Goal: Transaction & Acquisition: Purchase product/service

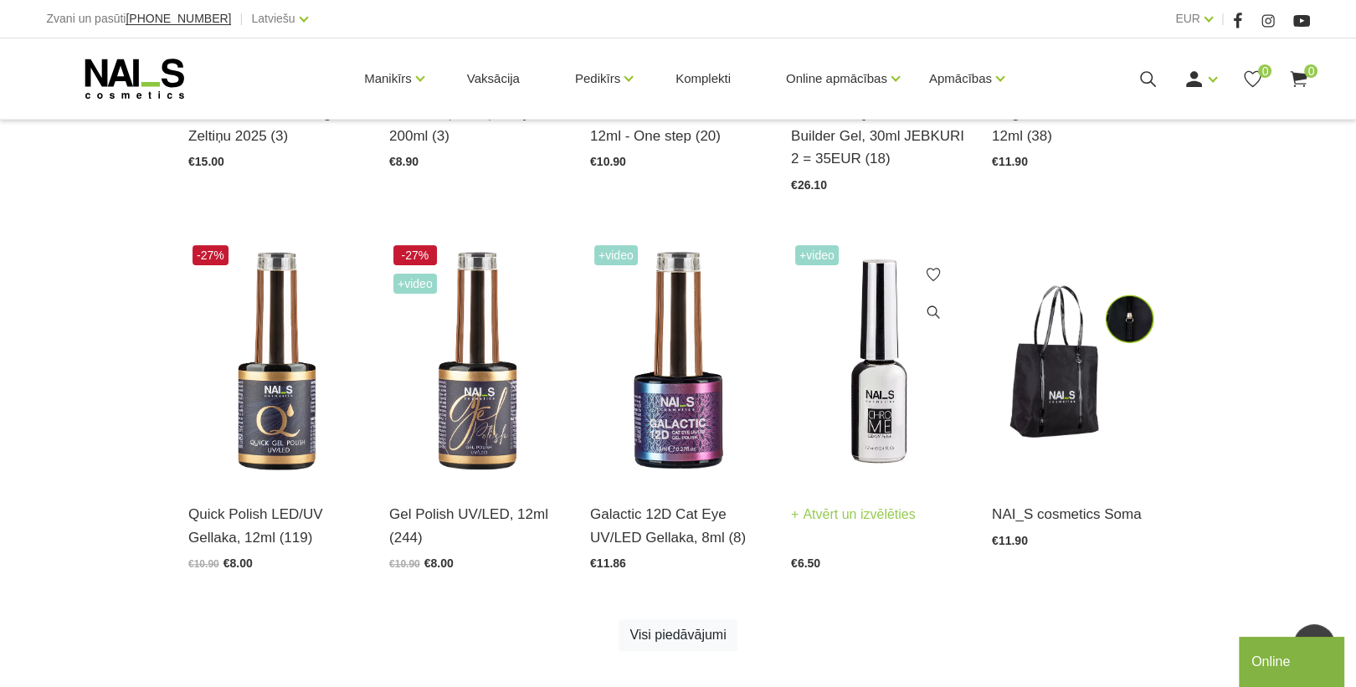
scroll to position [803, 0]
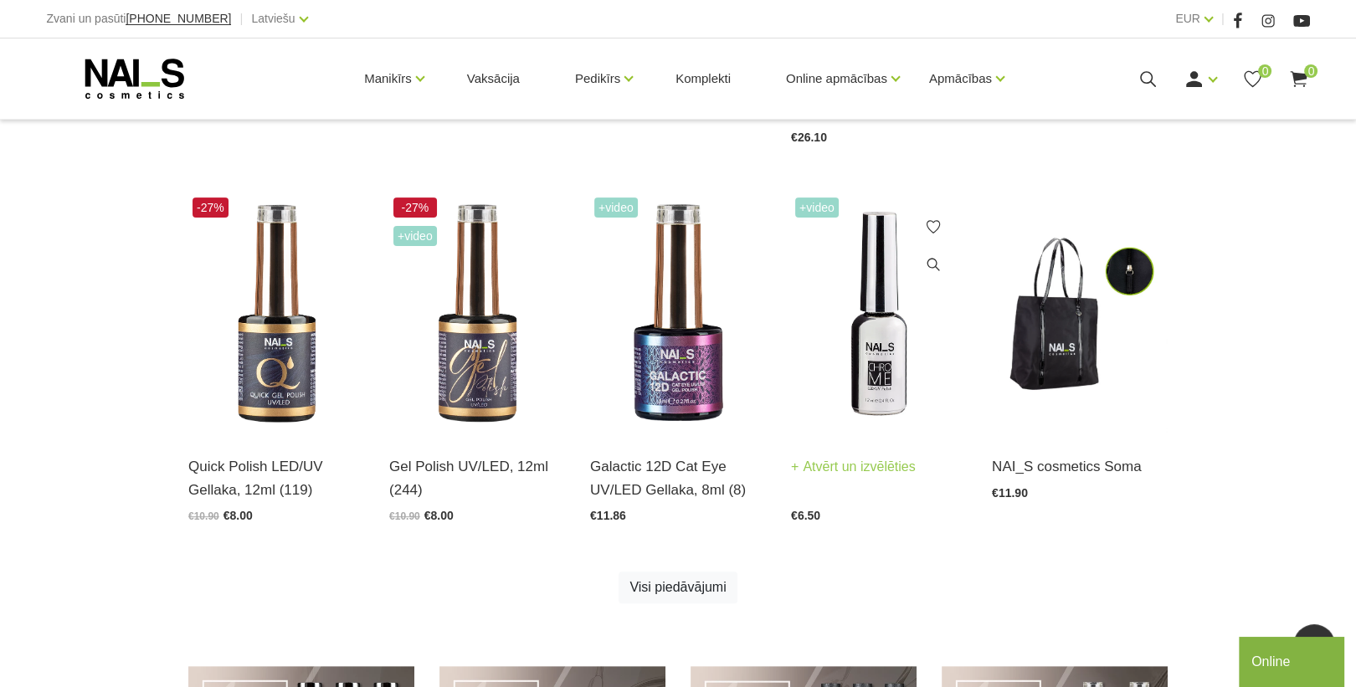
click at [889, 385] on img at bounding box center [879, 314] width 176 height 242
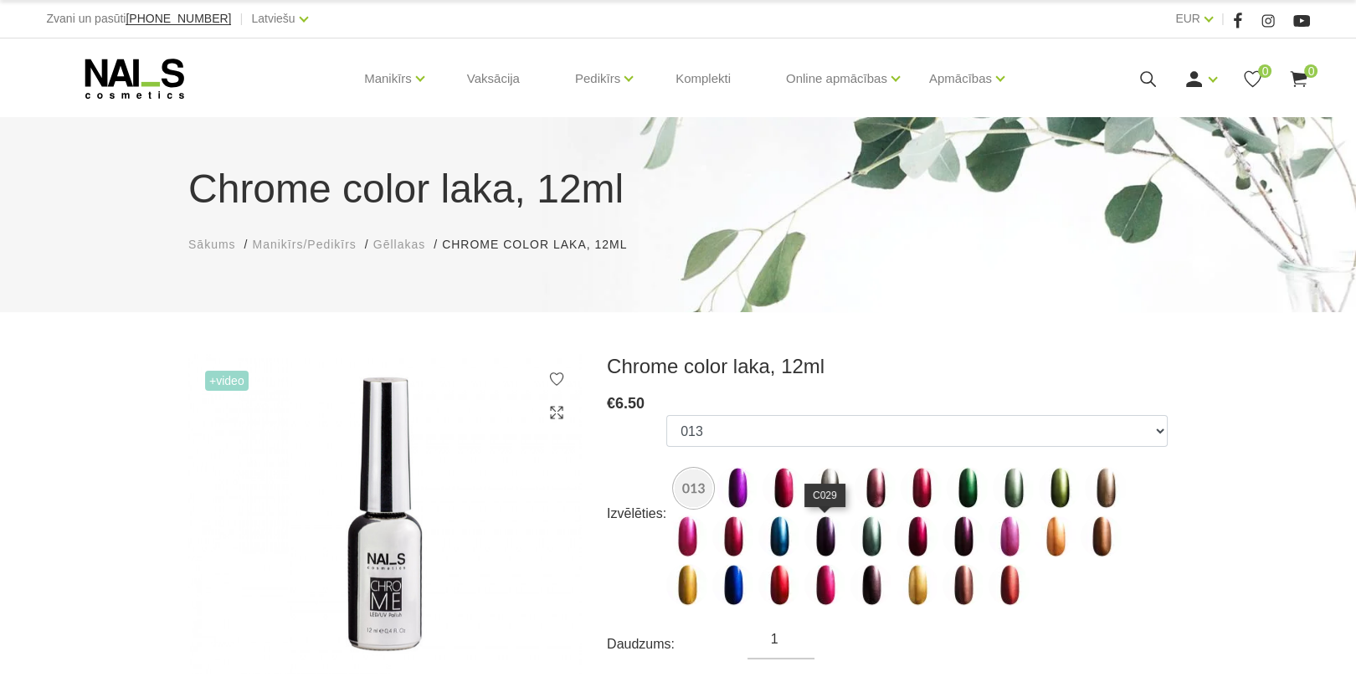
click at [831, 527] on img at bounding box center [825, 537] width 42 height 42
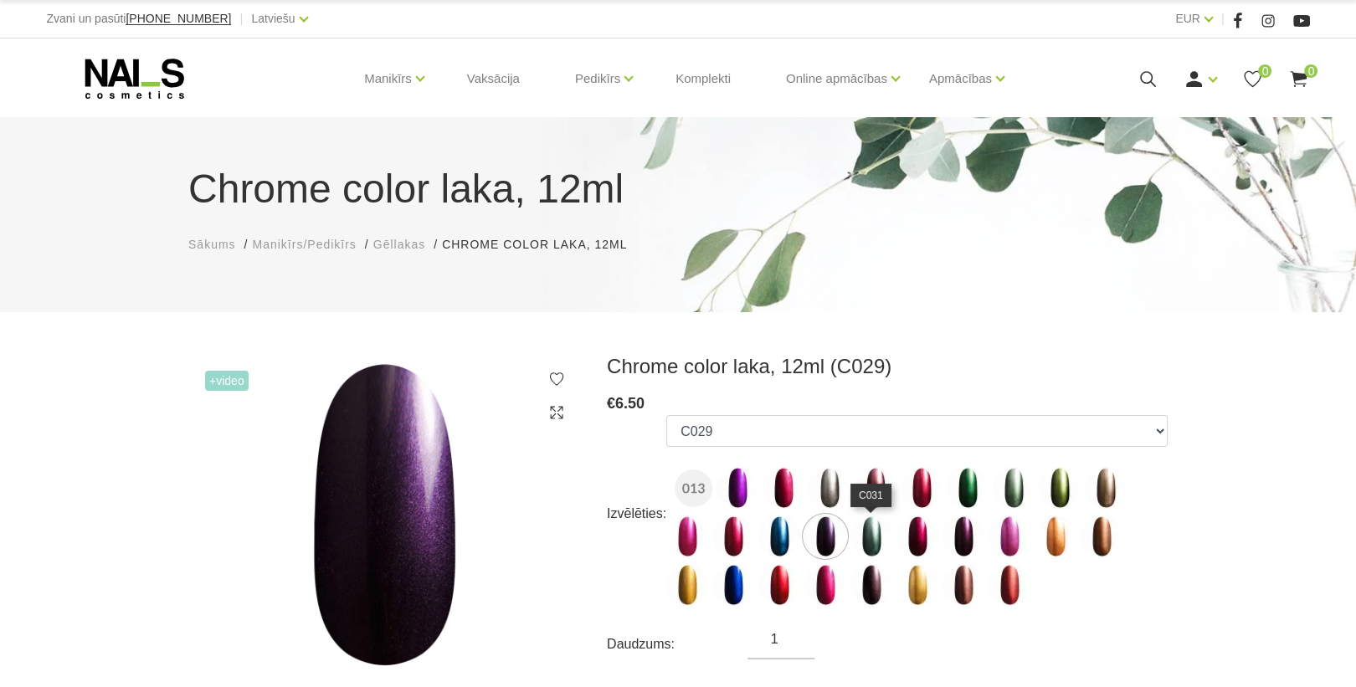
click at [865, 536] on img at bounding box center [871, 537] width 42 height 42
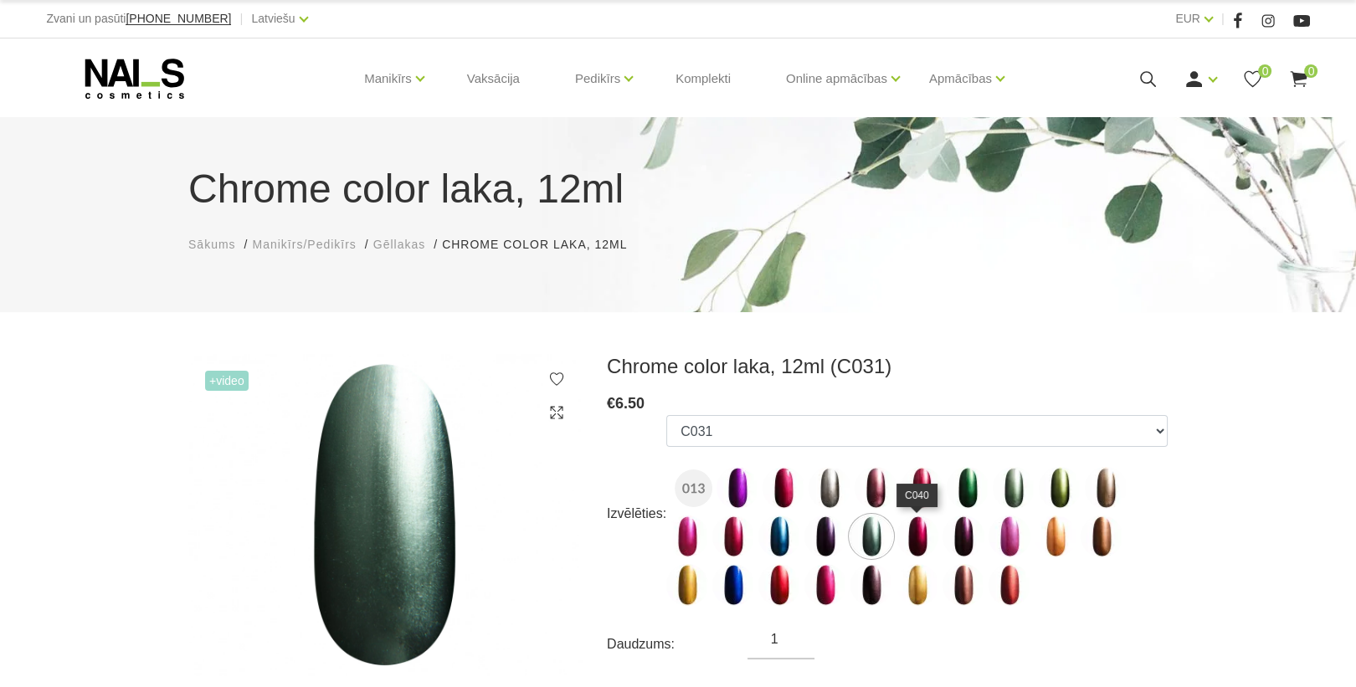
click at [932, 547] on img at bounding box center [917, 537] width 42 height 42
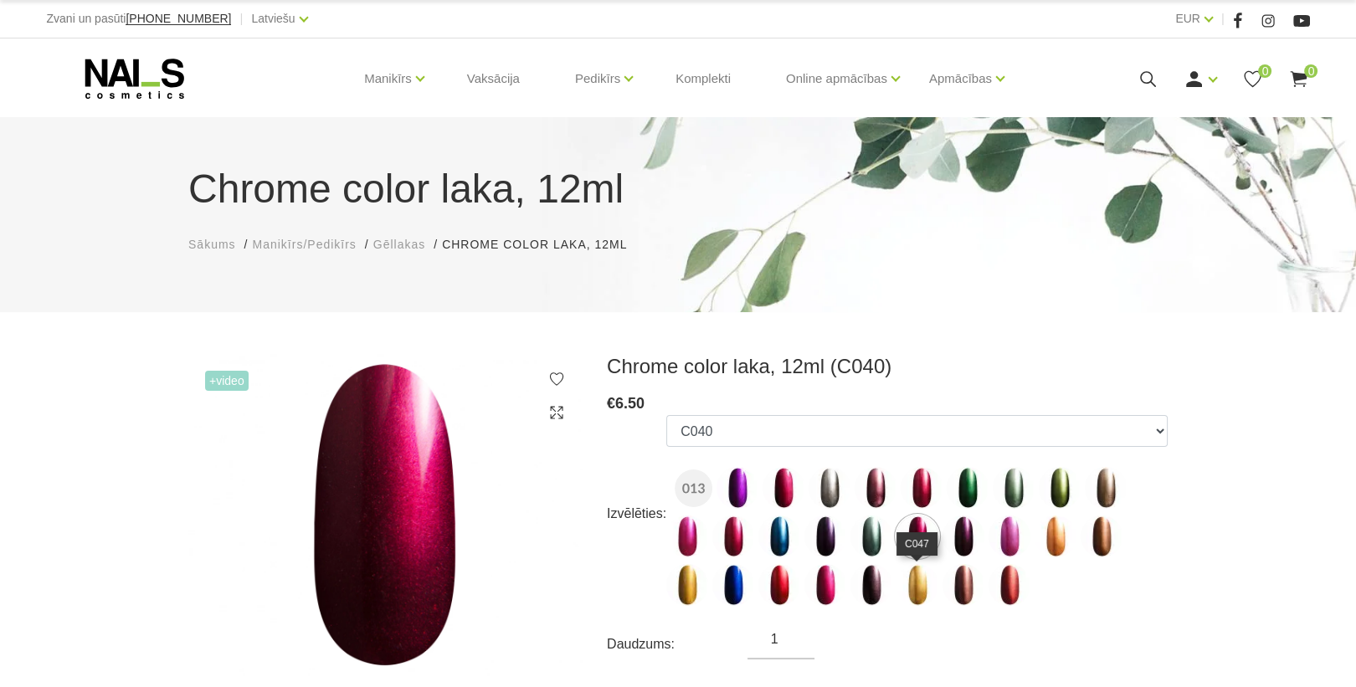
click at [915, 583] on img at bounding box center [917, 585] width 42 height 42
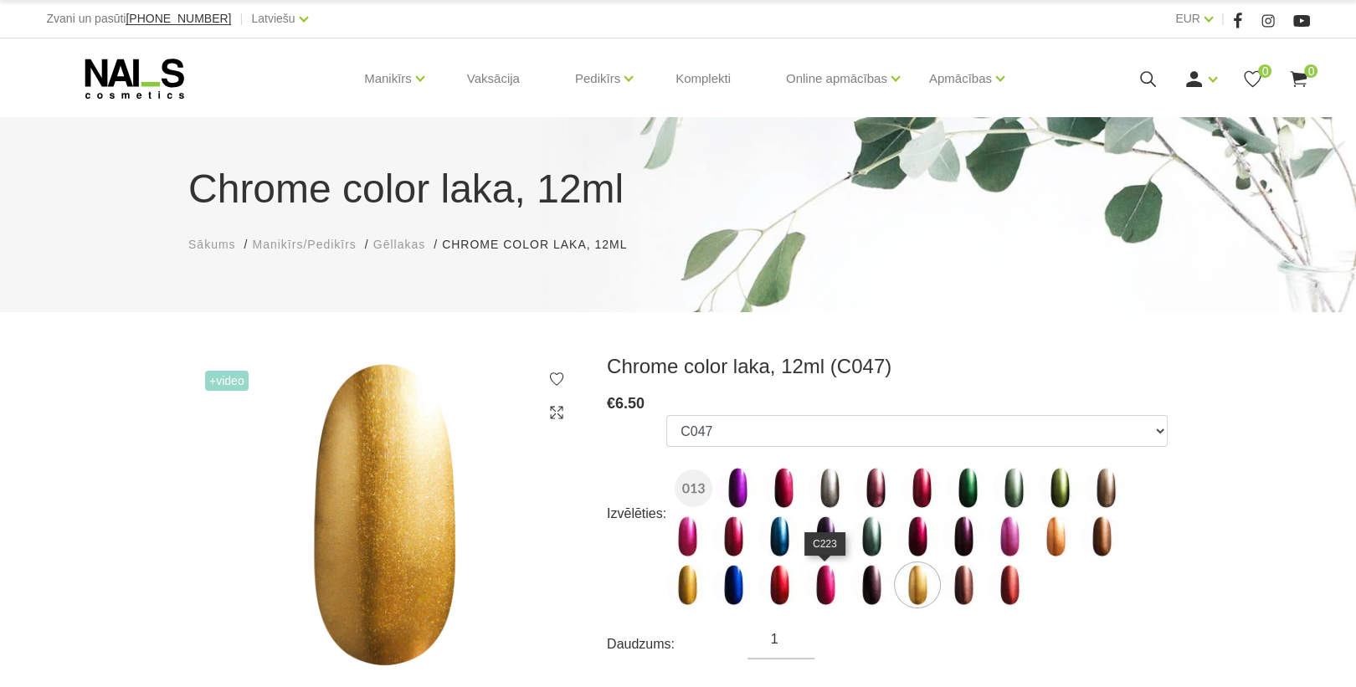
click at [819, 591] on img at bounding box center [825, 585] width 42 height 42
select select "1534"
click at [808, 567] on label at bounding box center [825, 585] width 42 height 42
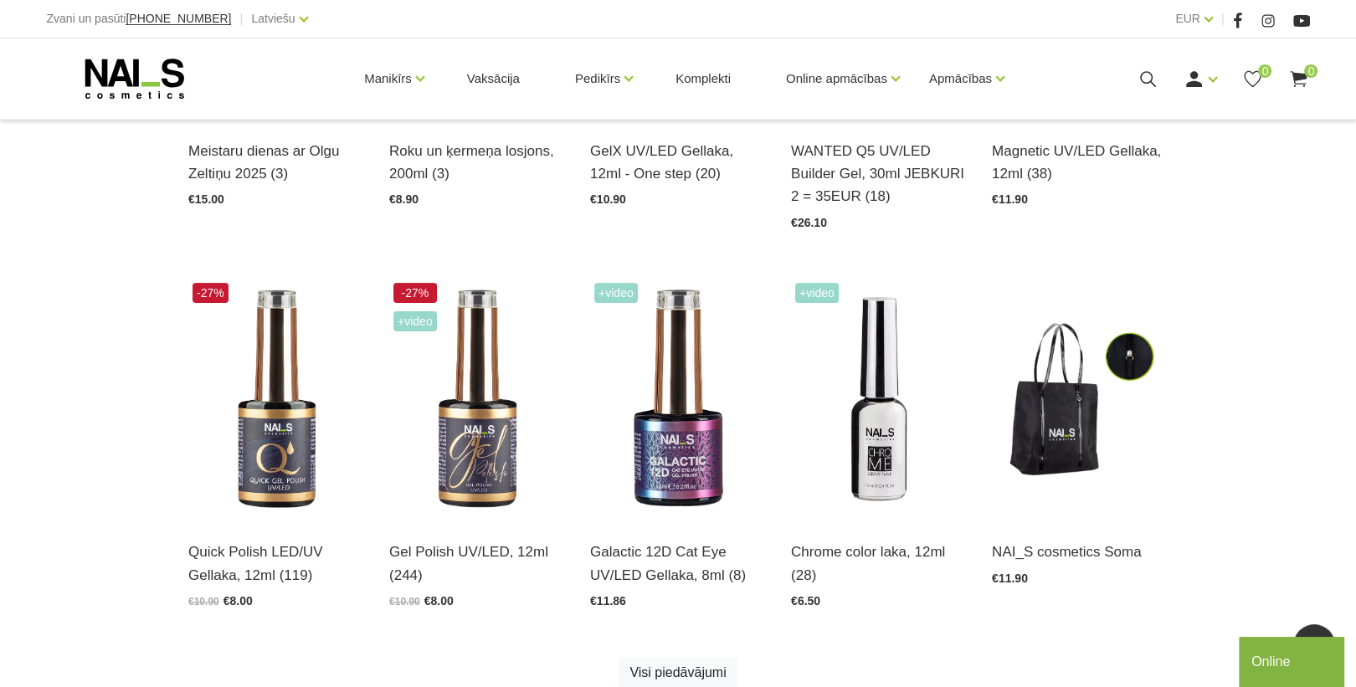
scroll to position [803, 0]
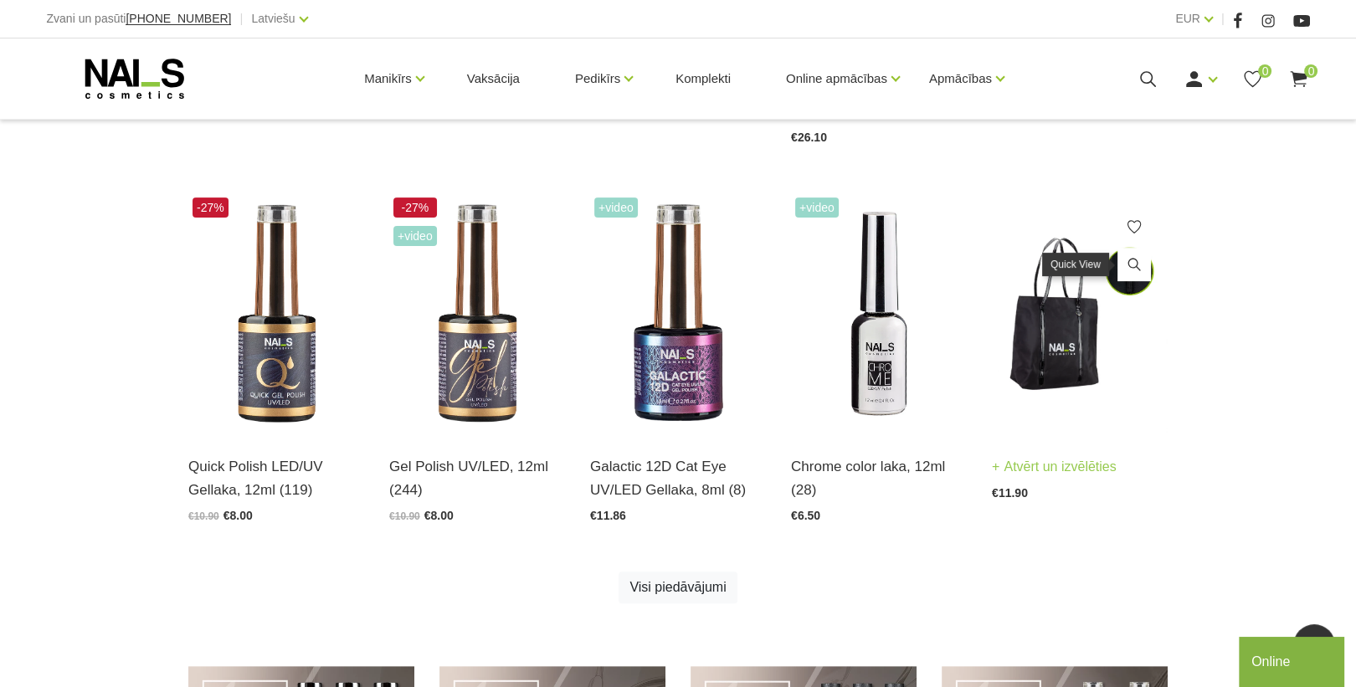
click at [1134, 275] on link at bounding box center [1133, 264] width 33 height 33
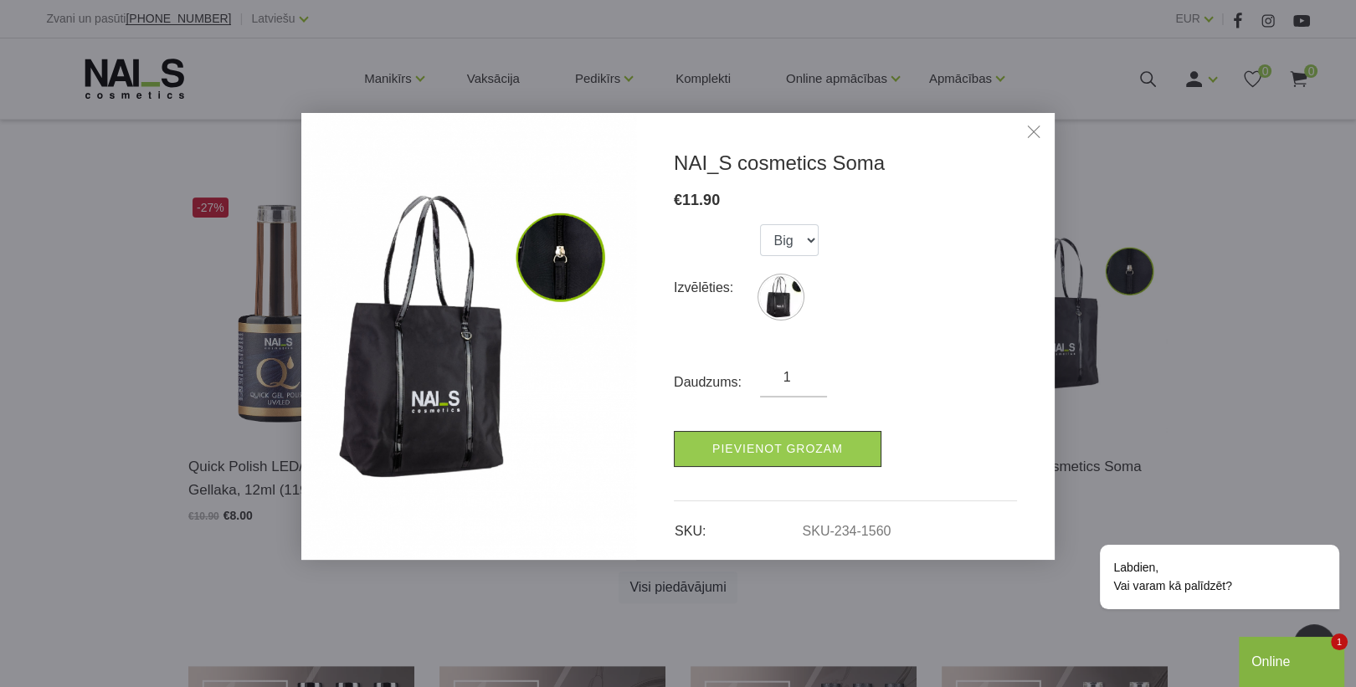
click at [1029, 128] on link "Close" at bounding box center [1033, 133] width 25 height 25
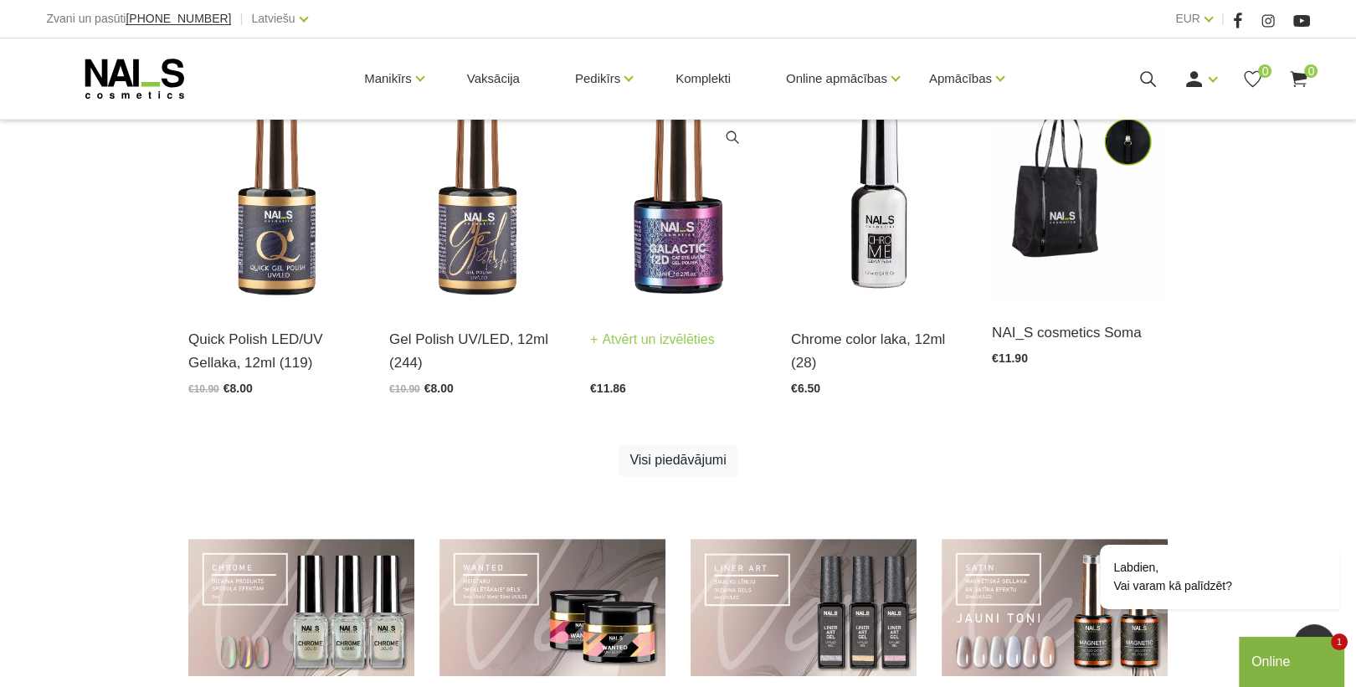
scroll to position [1004, 0]
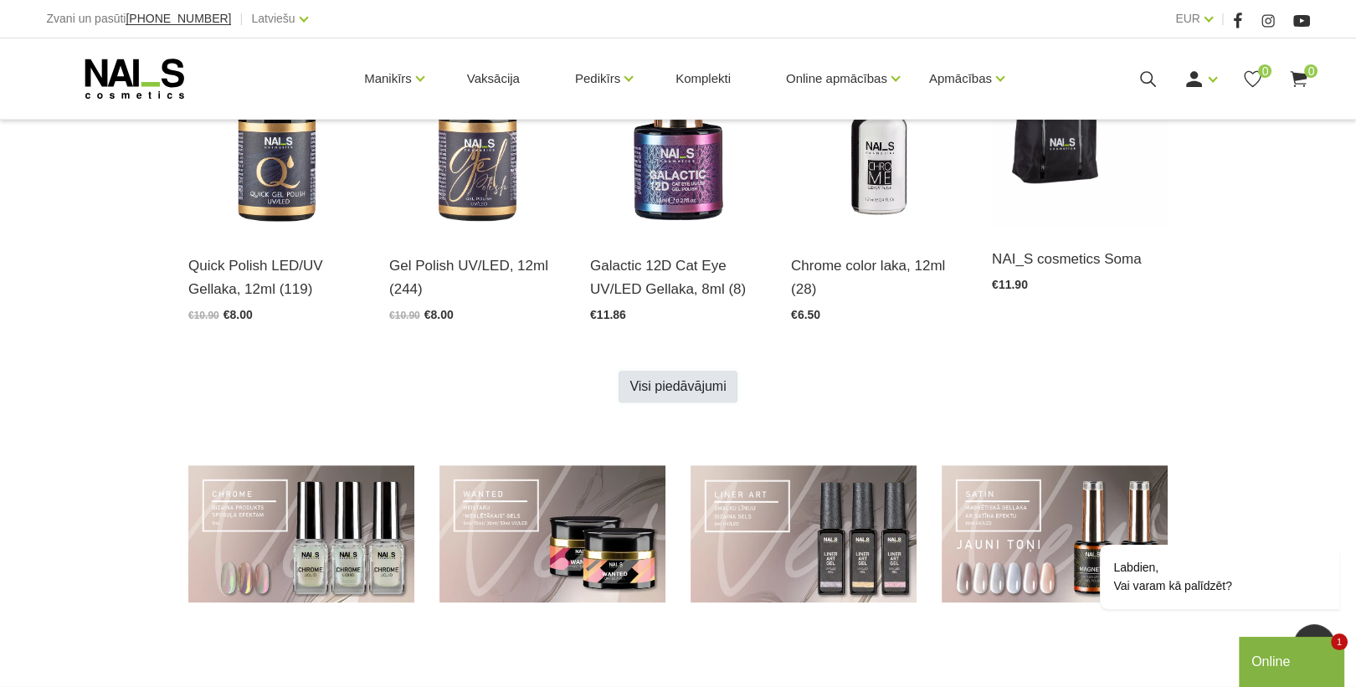
click at [683, 389] on link "Visi piedāvājumi" at bounding box center [678, 387] width 118 height 32
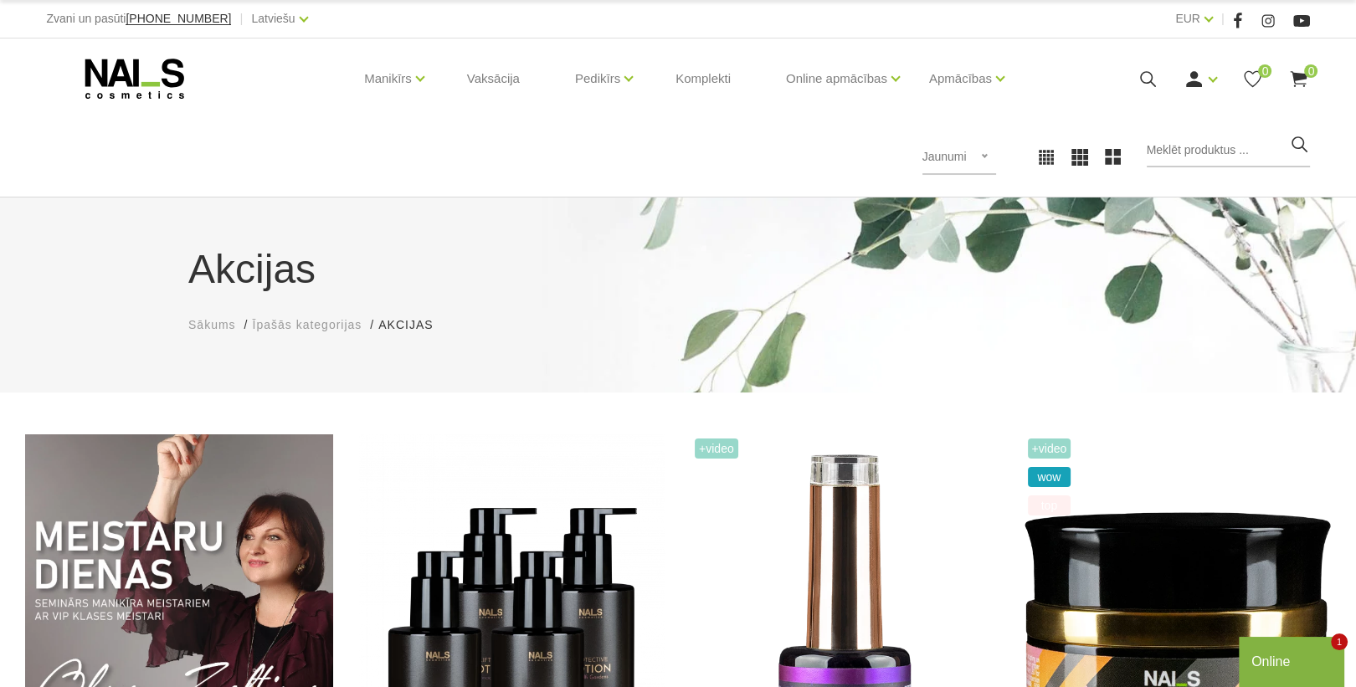
click at [146, 74] on icon at bounding box center [135, 79] width 176 height 42
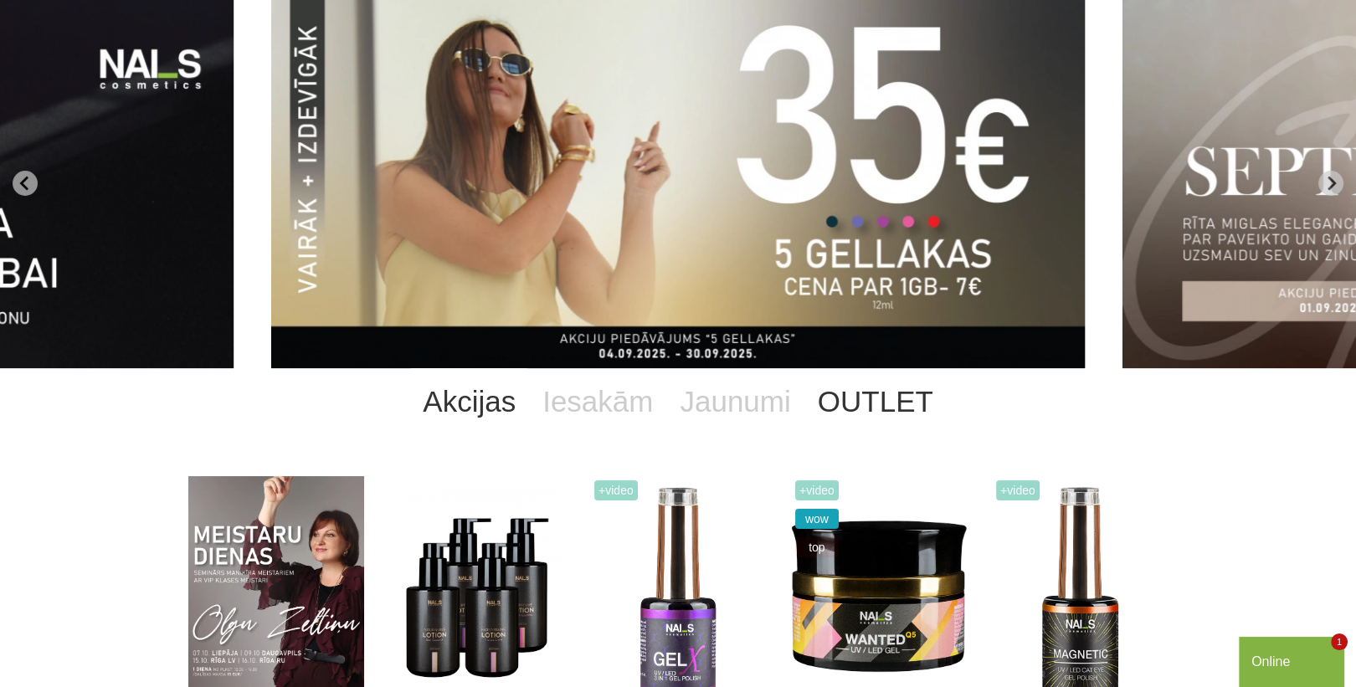
scroll to position [201, 0]
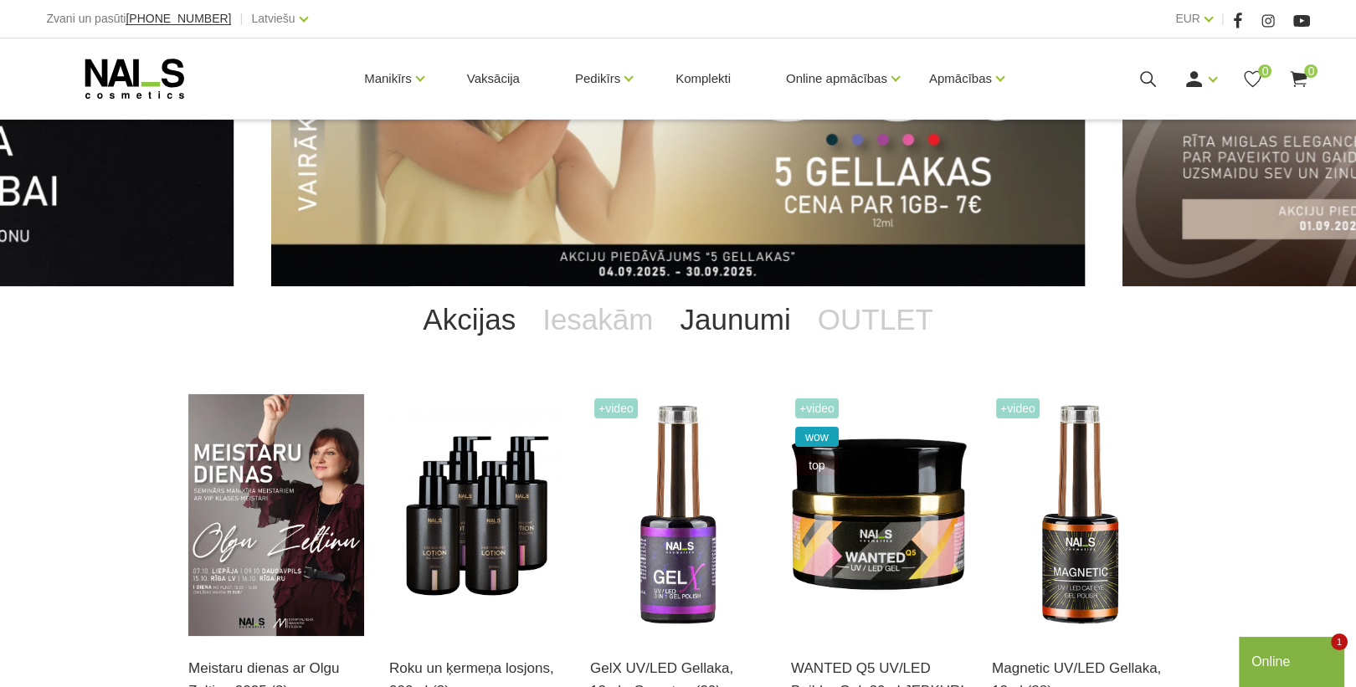
click at [729, 315] on link "Jaunumi" at bounding box center [734, 319] width 137 height 67
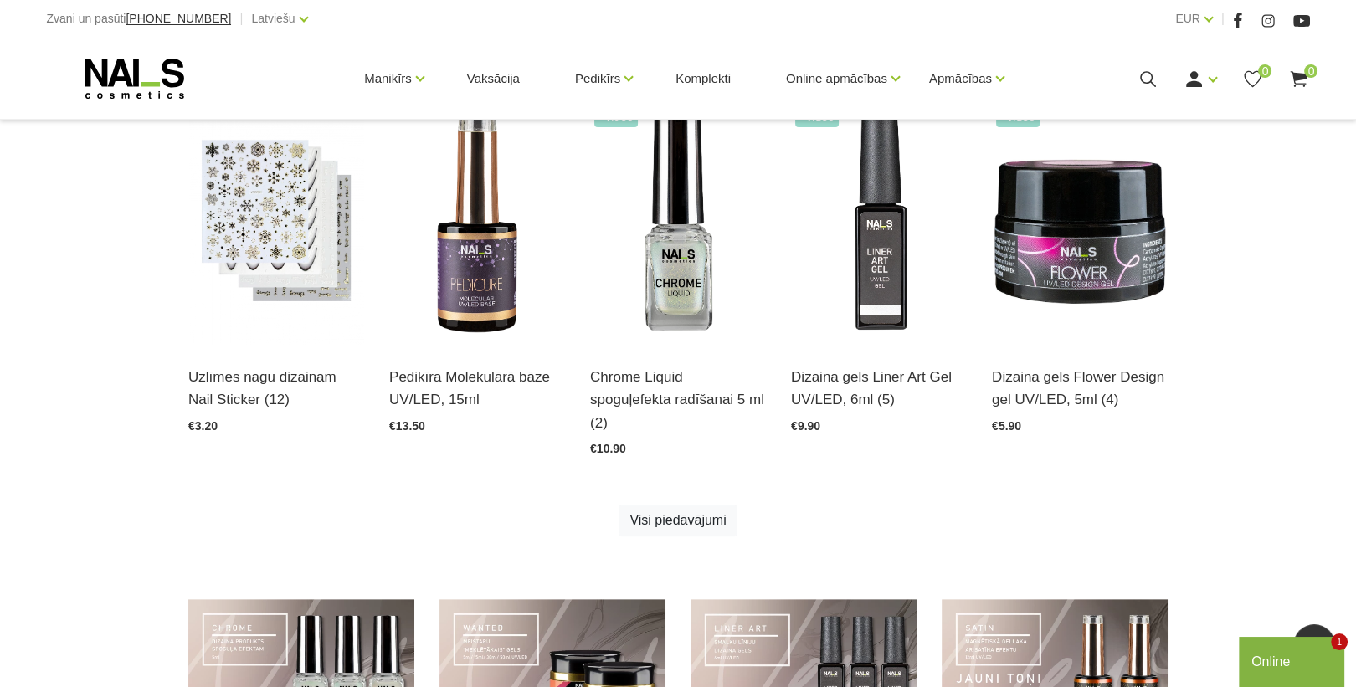
scroll to position [1071, 0]
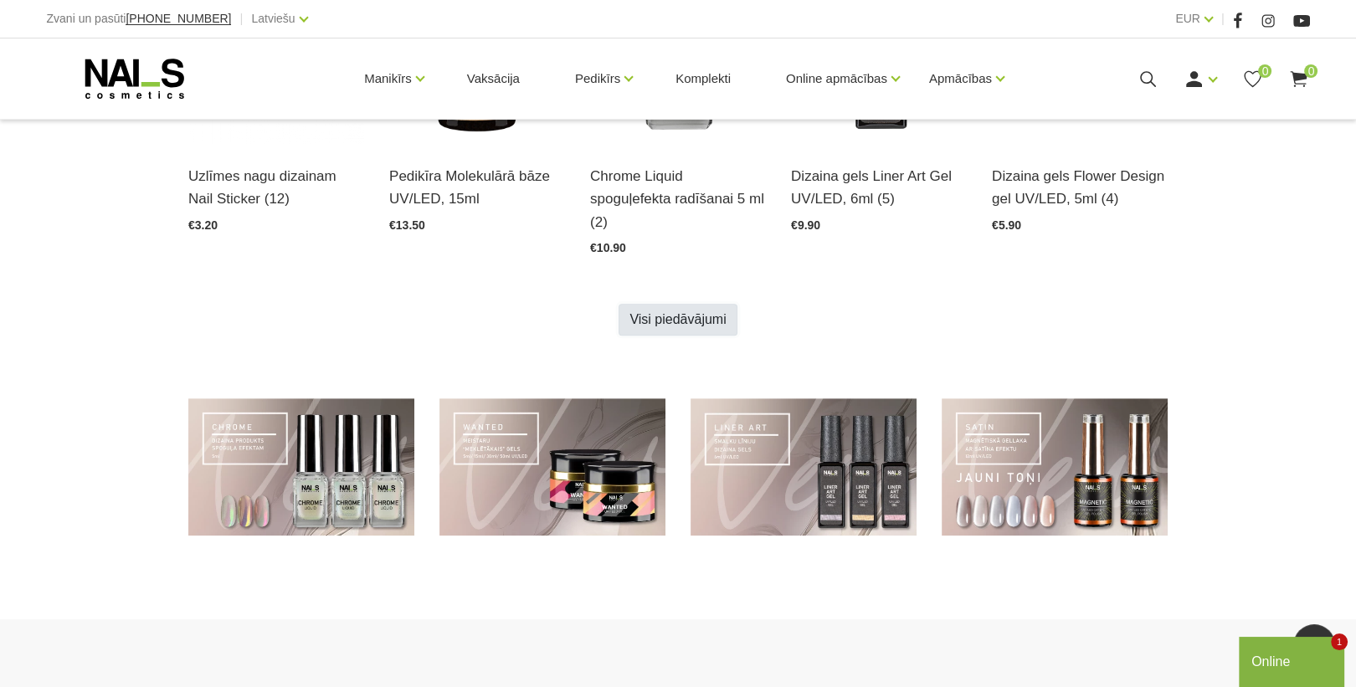
click at [716, 317] on link "Visi piedāvājumi" at bounding box center [678, 320] width 118 height 32
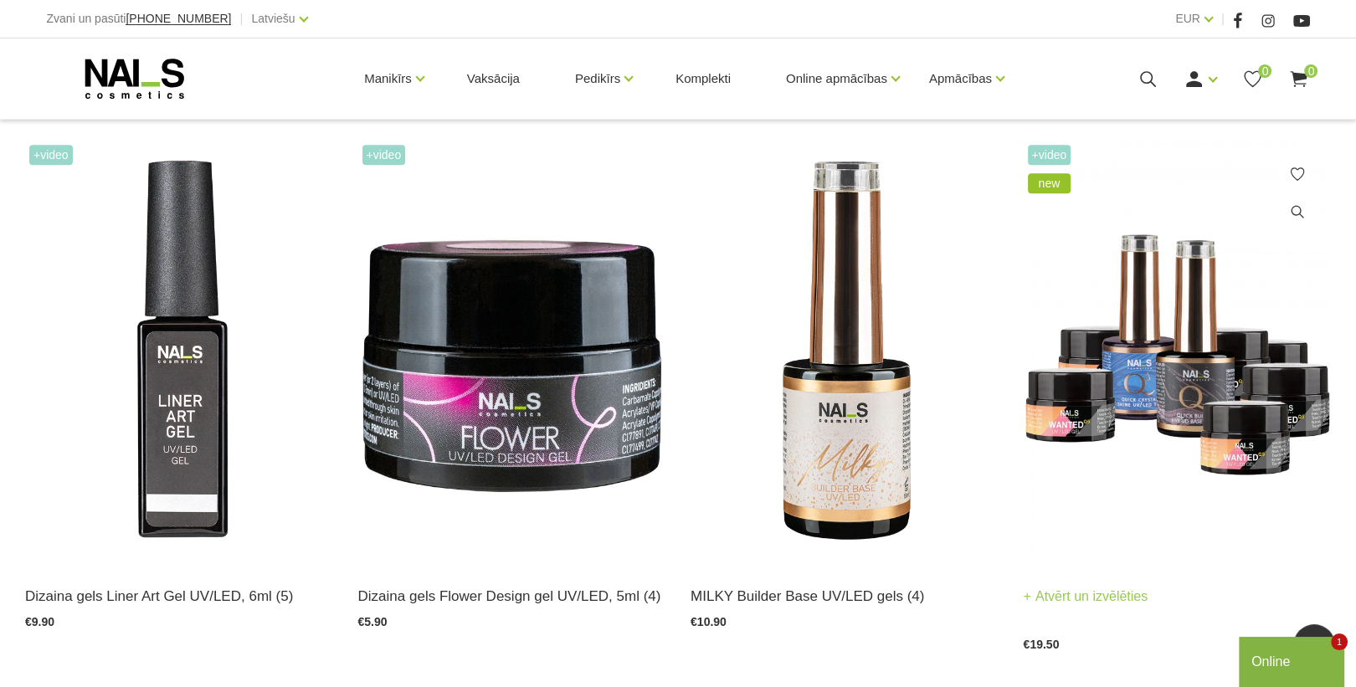
scroll to position [1473, 0]
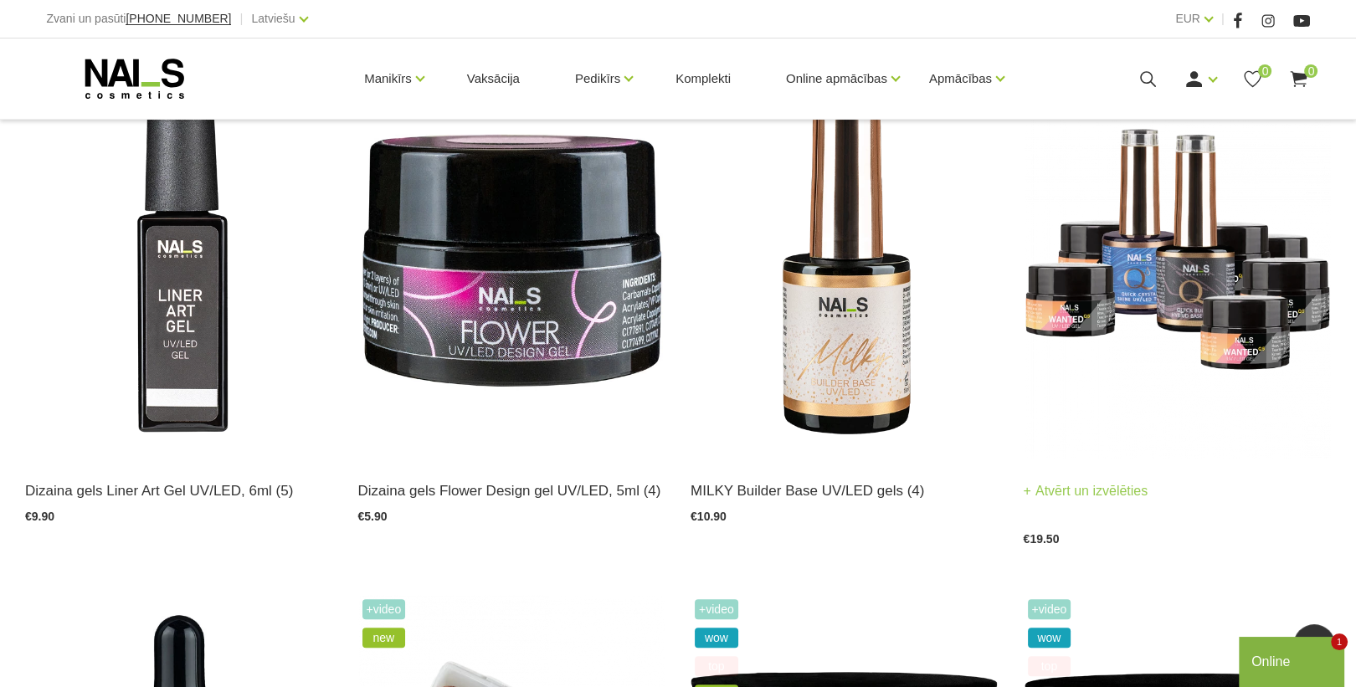
click at [1186, 264] on img at bounding box center [1178, 246] width 308 height 423
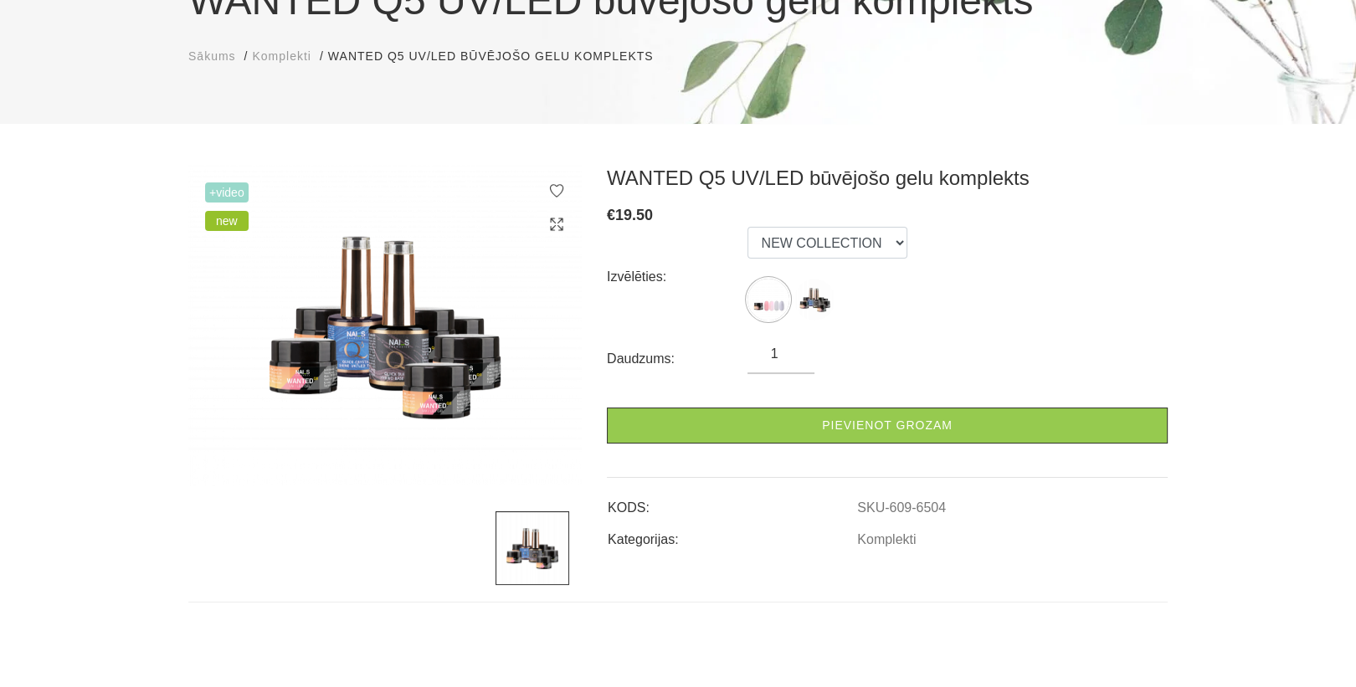
scroll to position [201, 0]
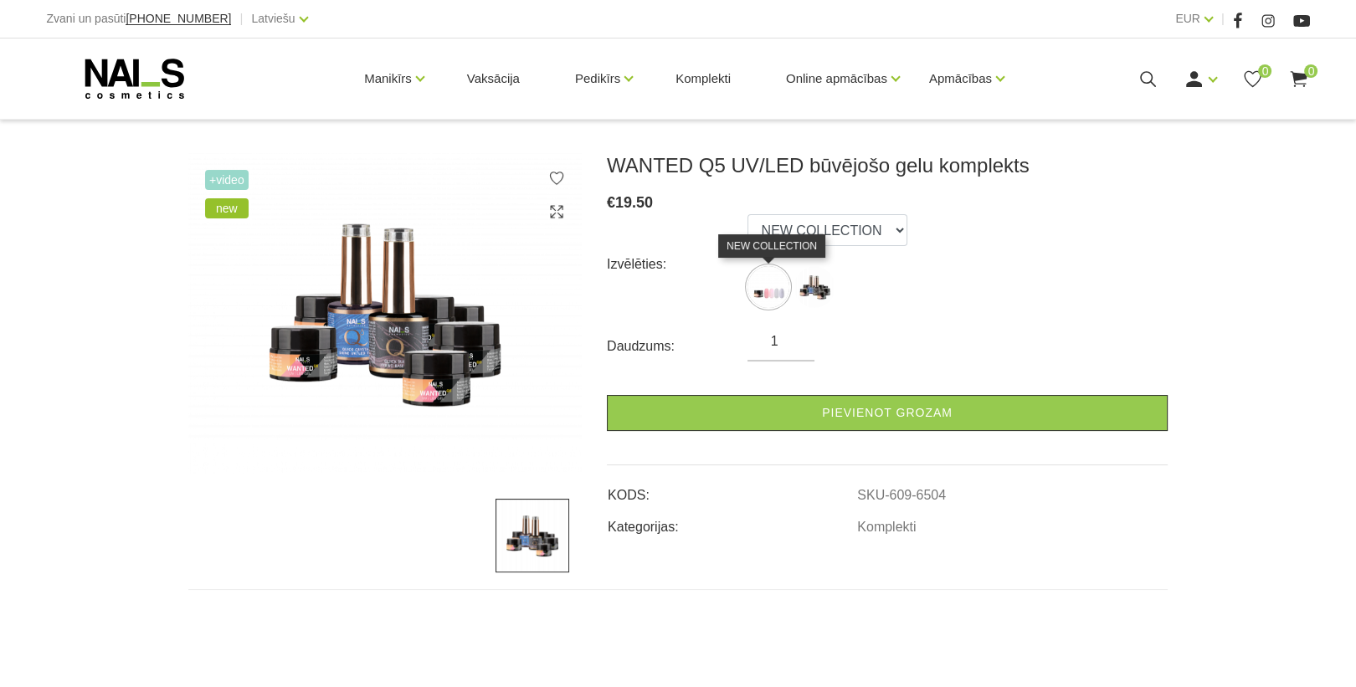
click at [757, 285] on img at bounding box center [768, 287] width 42 height 42
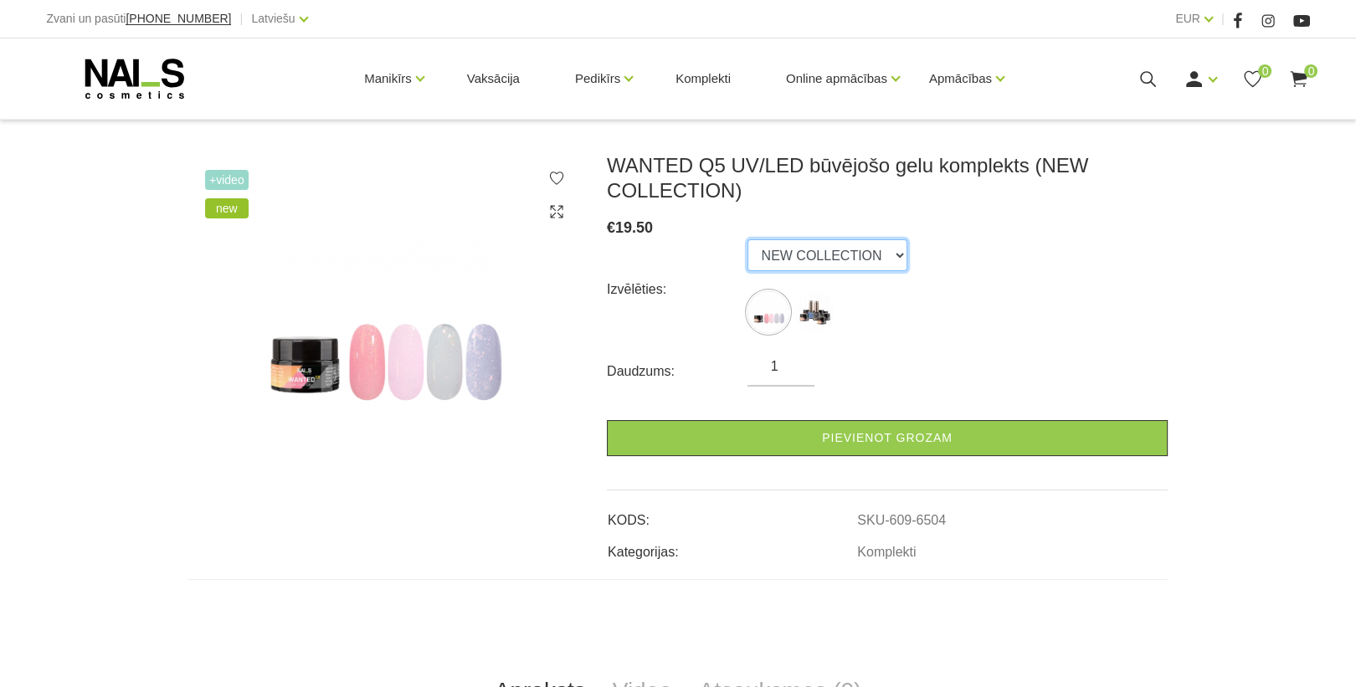
click at [866, 246] on select "NEW COLLECTION STARTER KIT" at bounding box center [827, 255] width 160 height 32
select select "6452"
click at [747, 239] on select "NEW COLLECTION STARTER KIT" at bounding box center [827, 255] width 160 height 32
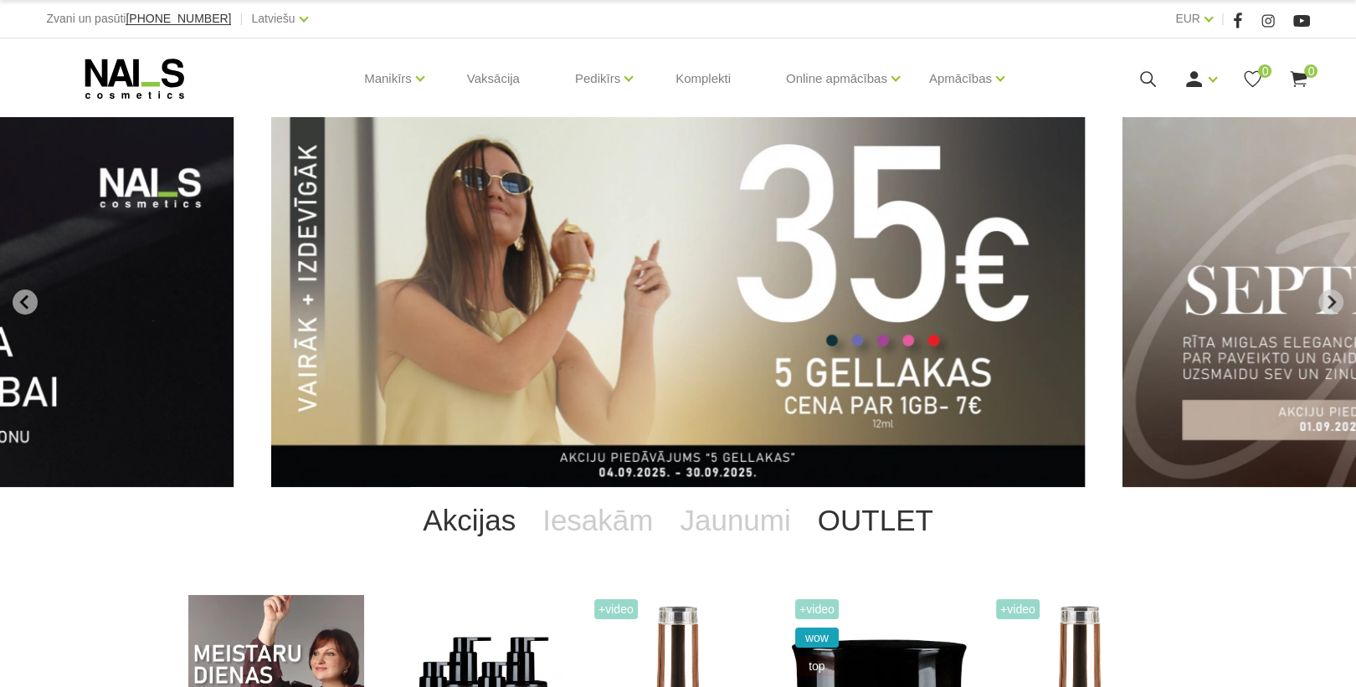
click at [861, 524] on link "OUTLET" at bounding box center [875, 520] width 142 height 67
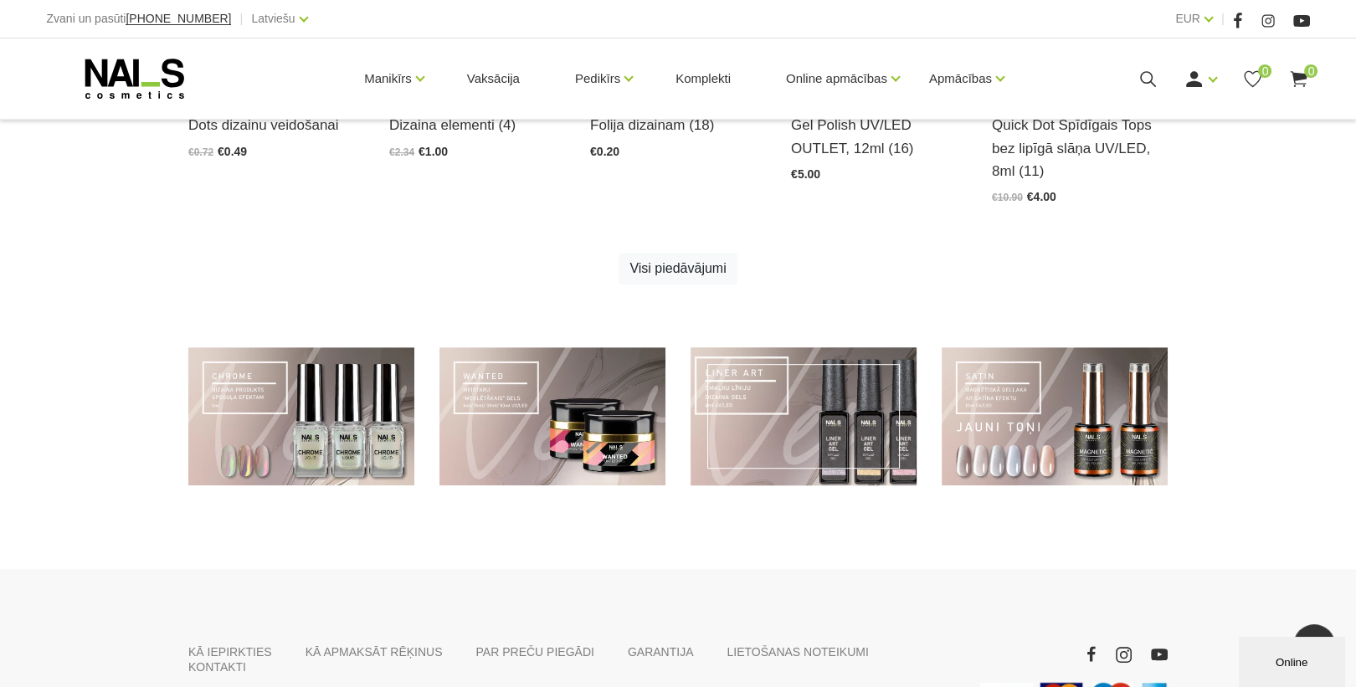
scroll to position [1071, 0]
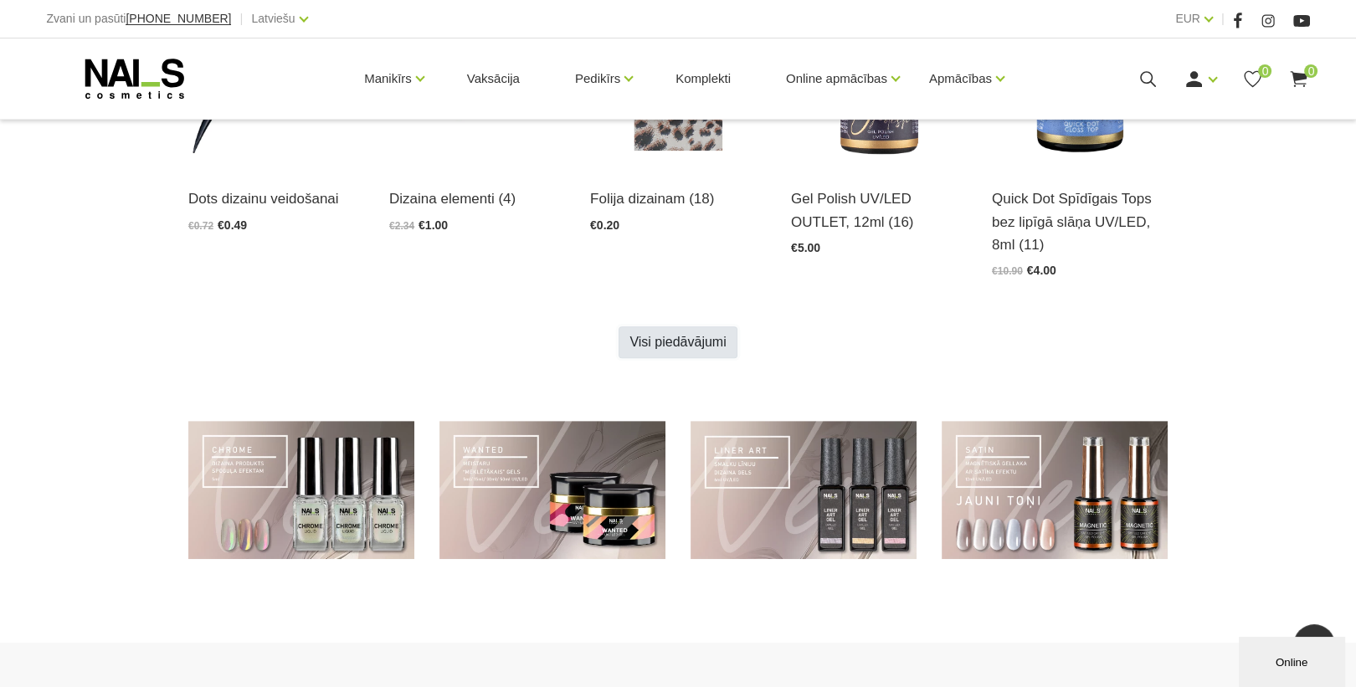
click at [661, 336] on link "Visi piedāvājumi" at bounding box center [678, 342] width 118 height 32
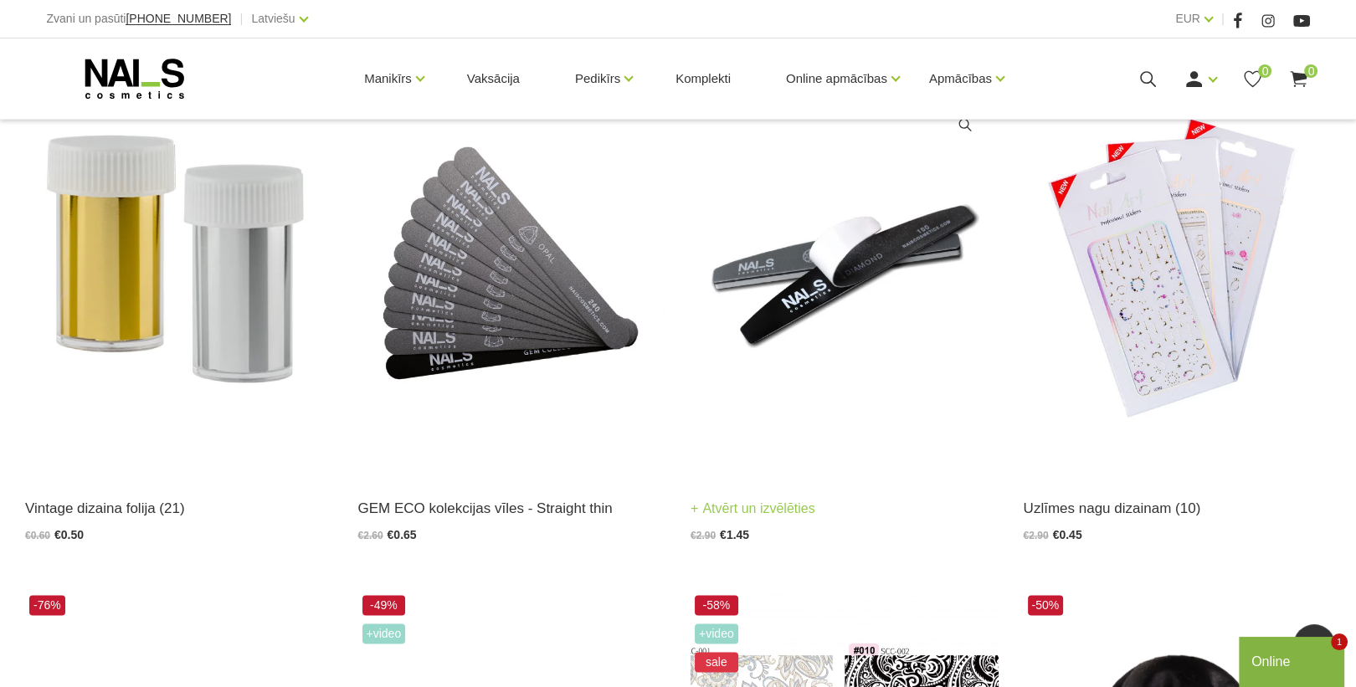
scroll to position [2678, 0]
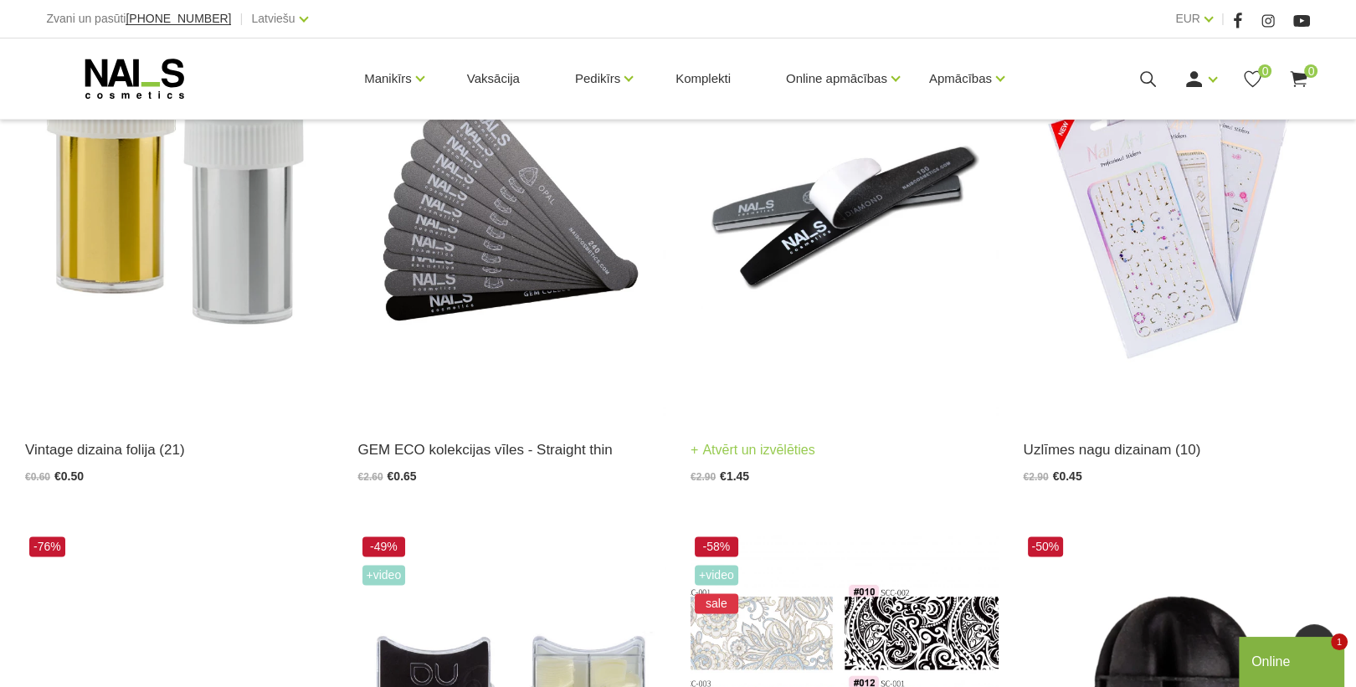
click at [791, 439] on link "Atvērt un izvēlēties" at bounding box center [752, 450] width 125 height 23
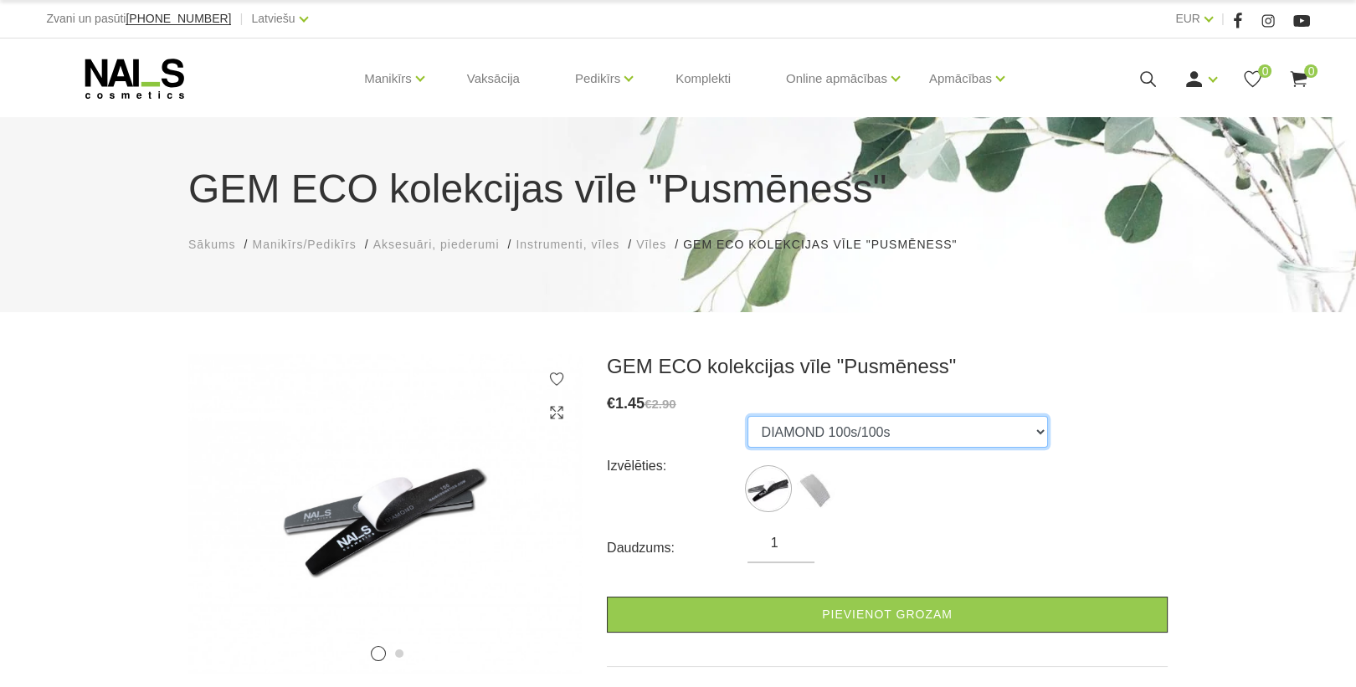
click at [976, 432] on select "DIAMOND 100s/100s Strip Sponge TOPAZ 240 - 10 replacements" at bounding box center [897, 432] width 300 height 32
select select "1309"
click at [747, 416] on select "DIAMOND 100s/100s Strip Sponge TOPAZ 240 - 10 replacements" at bounding box center [897, 432] width 300 height 32
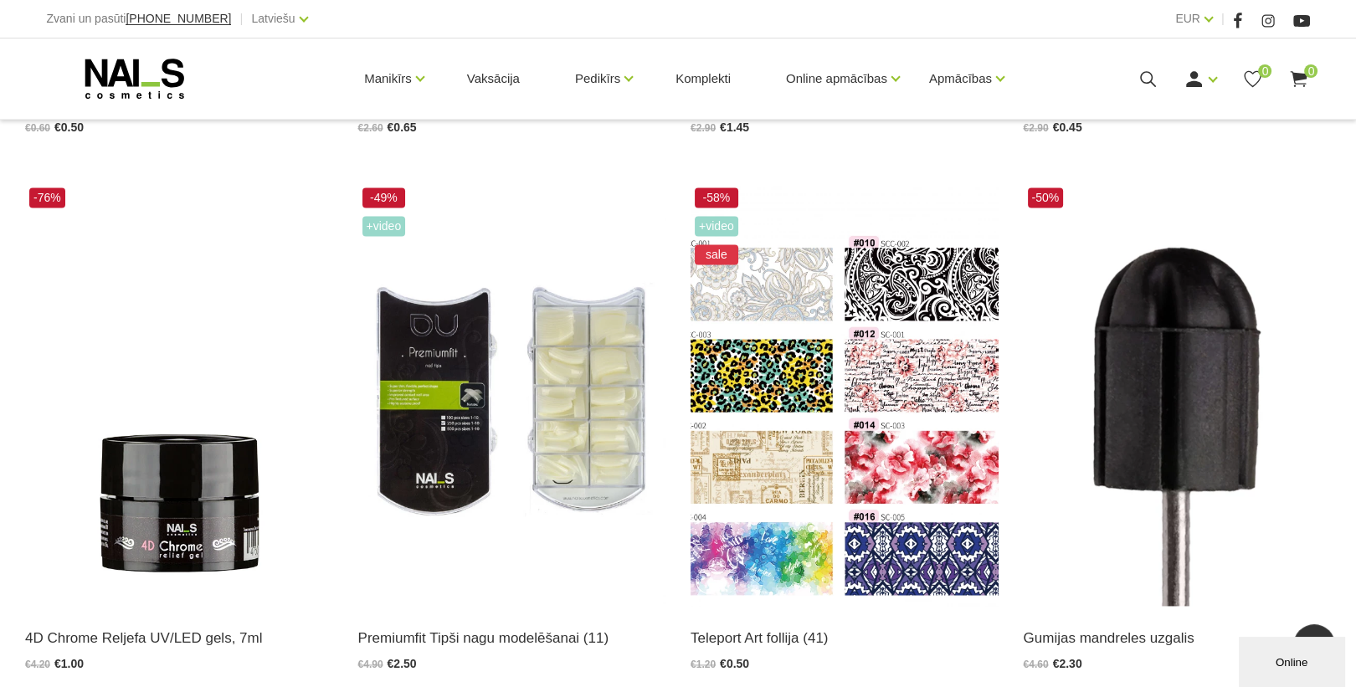
scroll to position [3214, 0]
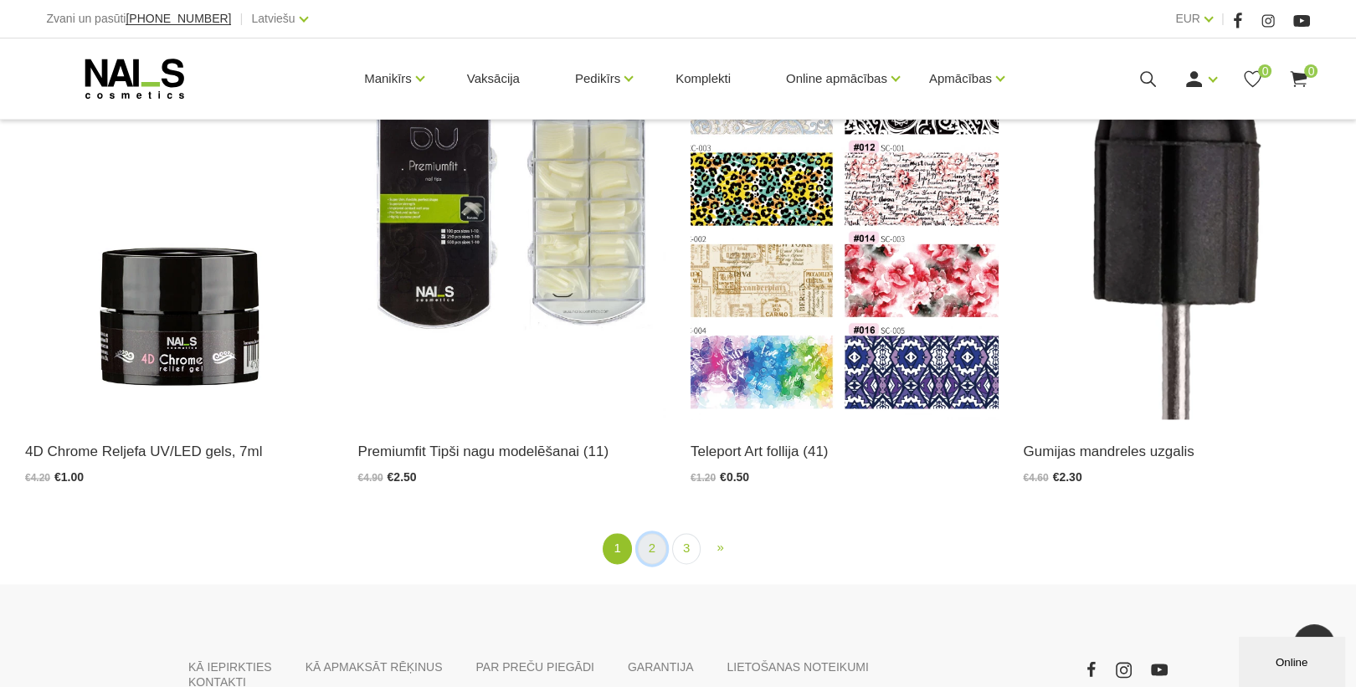
click at [656, 552] on link "2" at bounding box center [652, 548] width 28 height 31
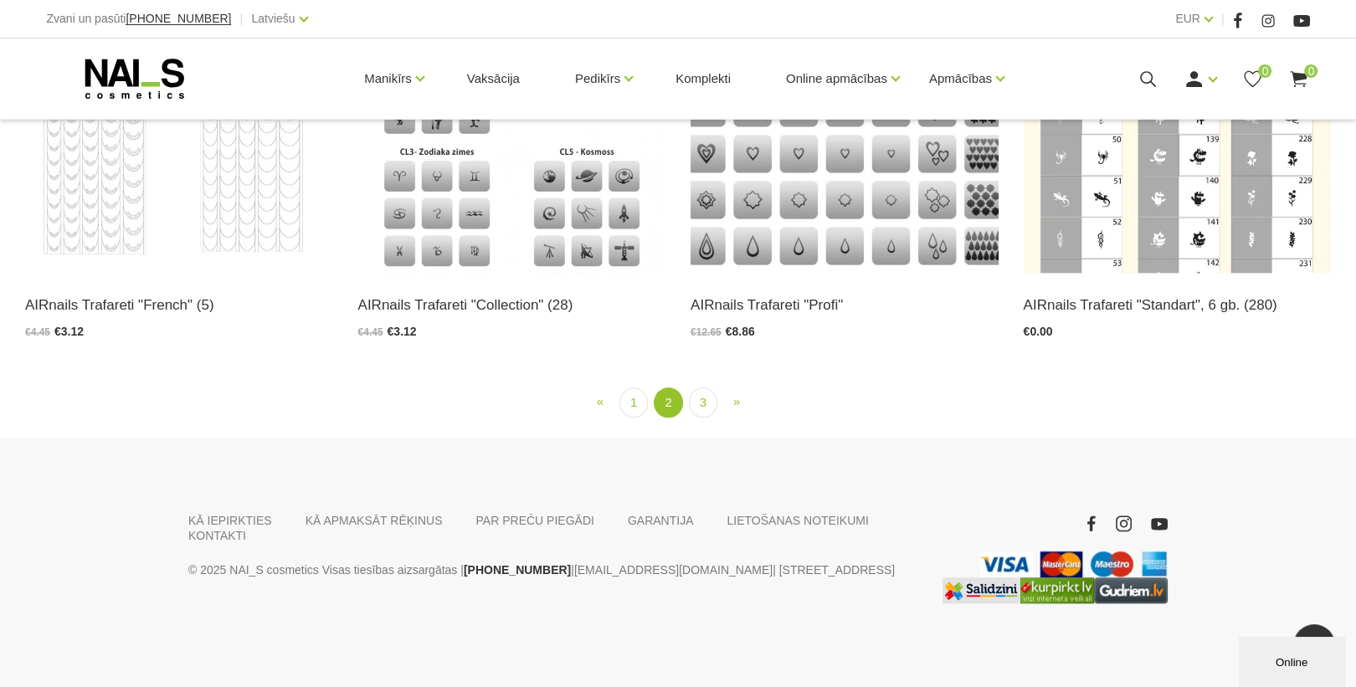
scroll to position [3214, 0]
click at [702, 418] on link "3" at bounding box center [703, 403] width 28 height 31
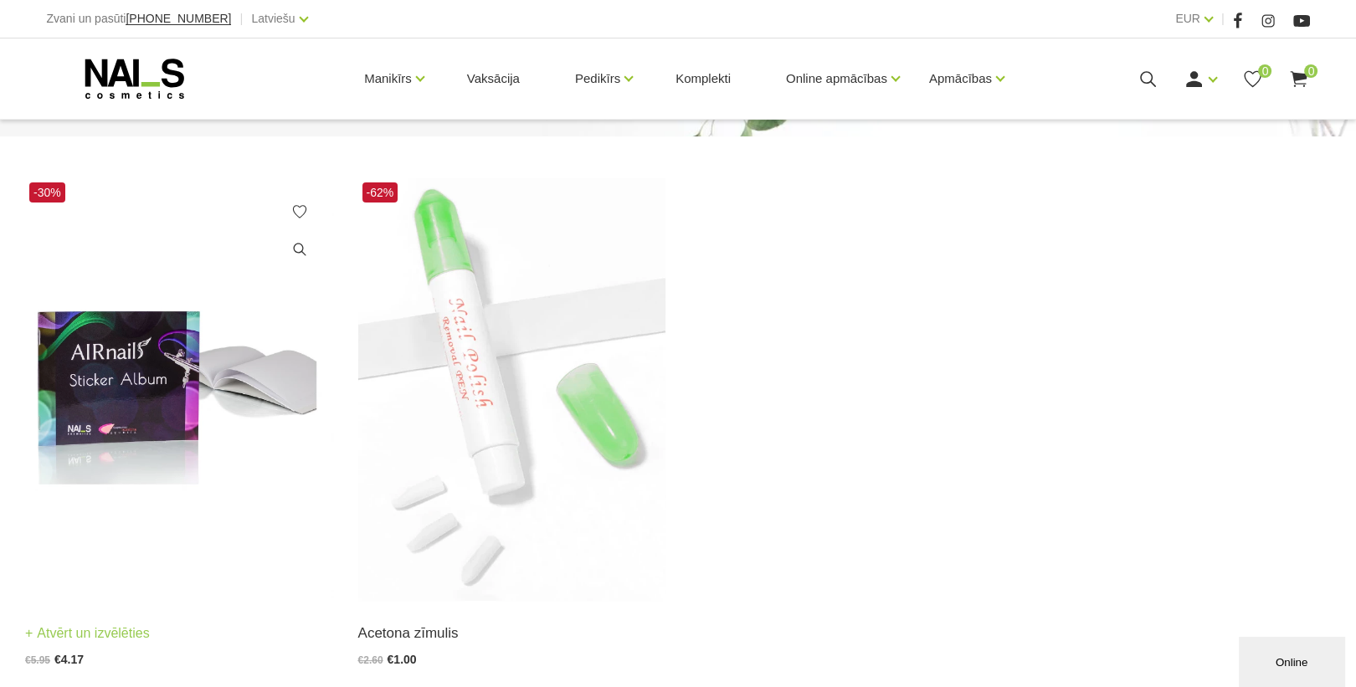
scroll to position [115, 0]
